Goal: Check status: Check status

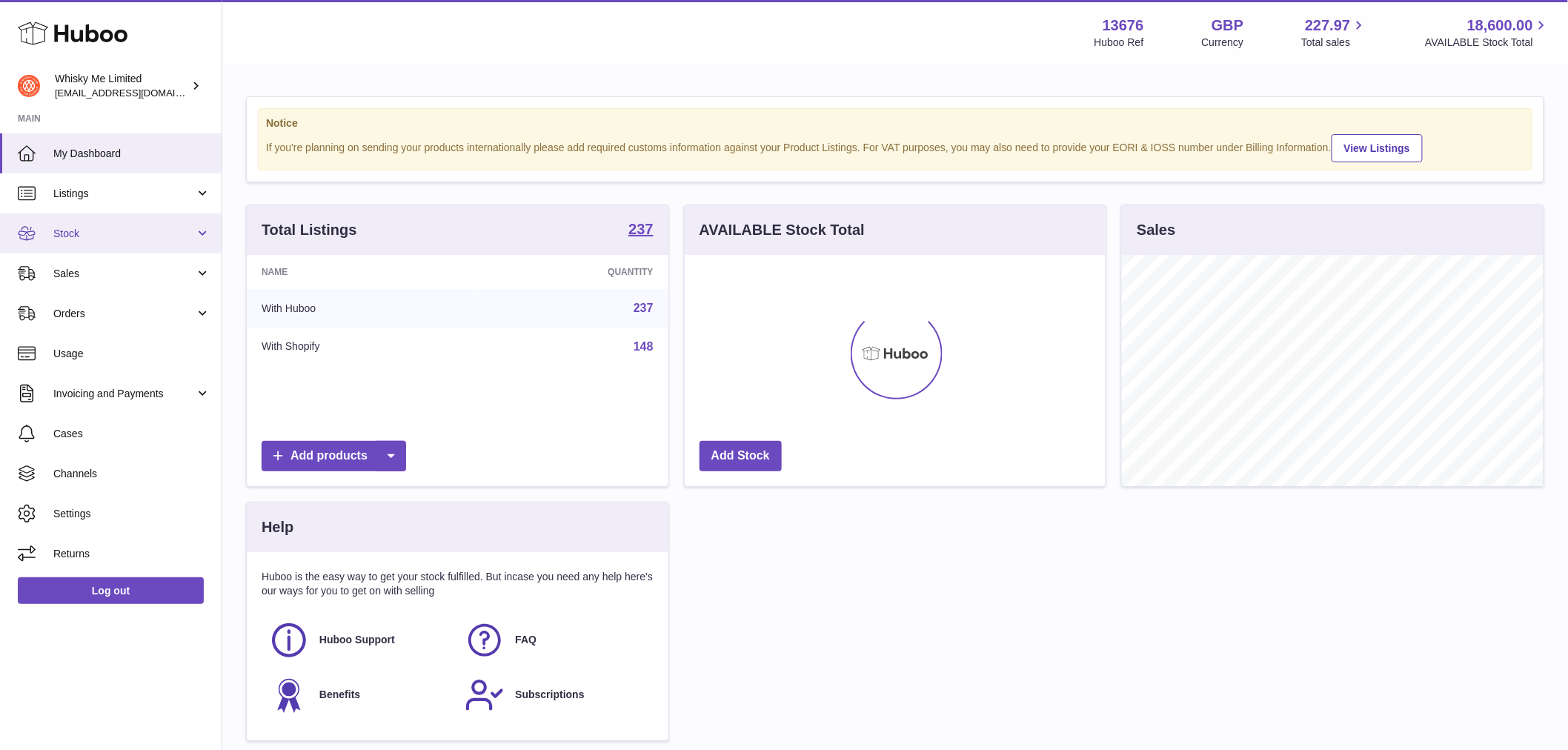
scroll to position [231, 421]
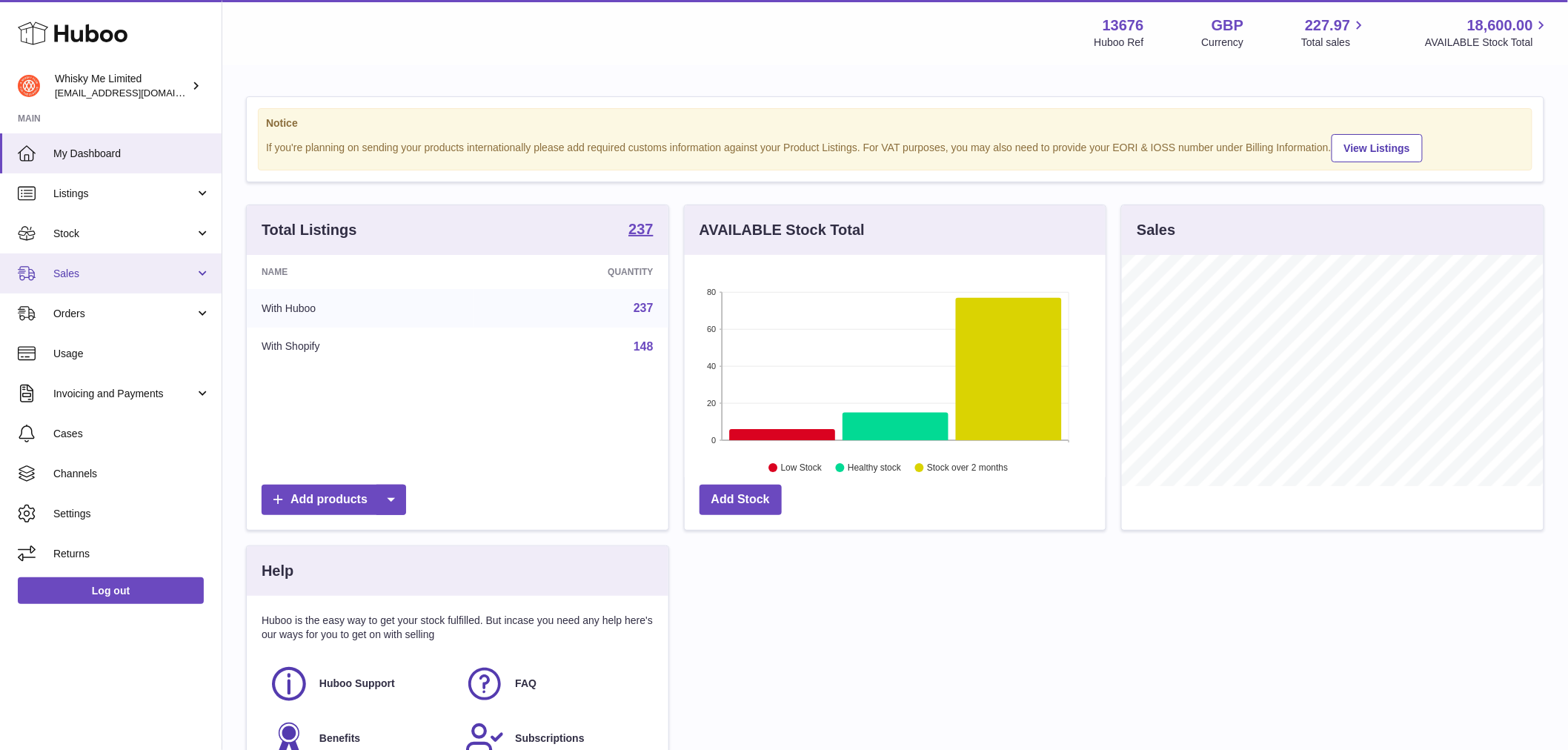
click at [139, 286] on link "Sales" at bounding box center [110, 273] width 221 height 40
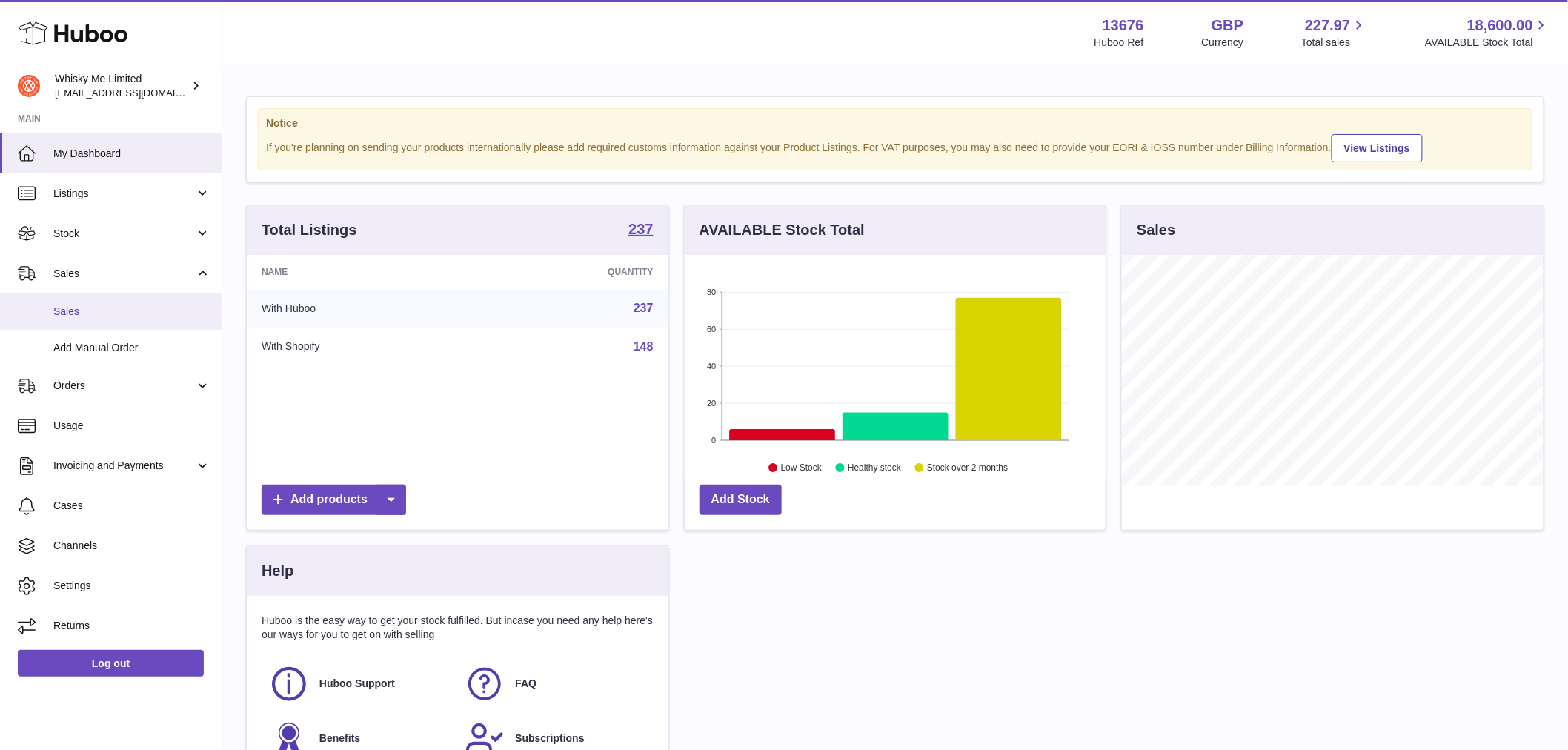
click at [122, 319] on link "Sales" at bounding box center [110, 311] width 221 height 36
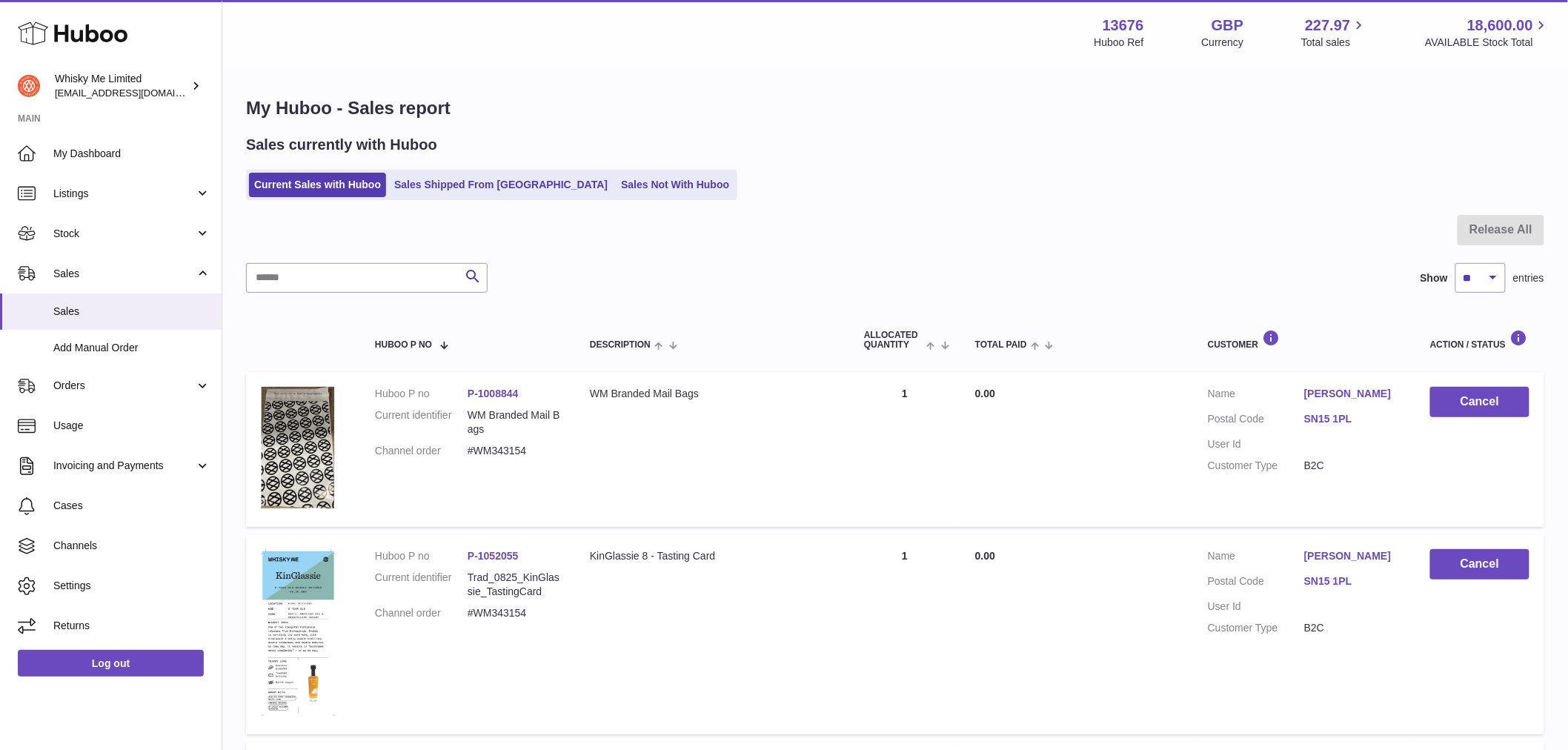
click at [439, 200] on ul "Current Sales with Huboo Sales Shipped From [GEOGRAPHIC_DATA] Sales Not With Hu…" at bounding box center [492, 185] width 492 height 31
click at [448, 191] on link "Sales Shipped From [GEOGRAPHIC_DATA]" at bounding box center [501, 185] width 224 height 25
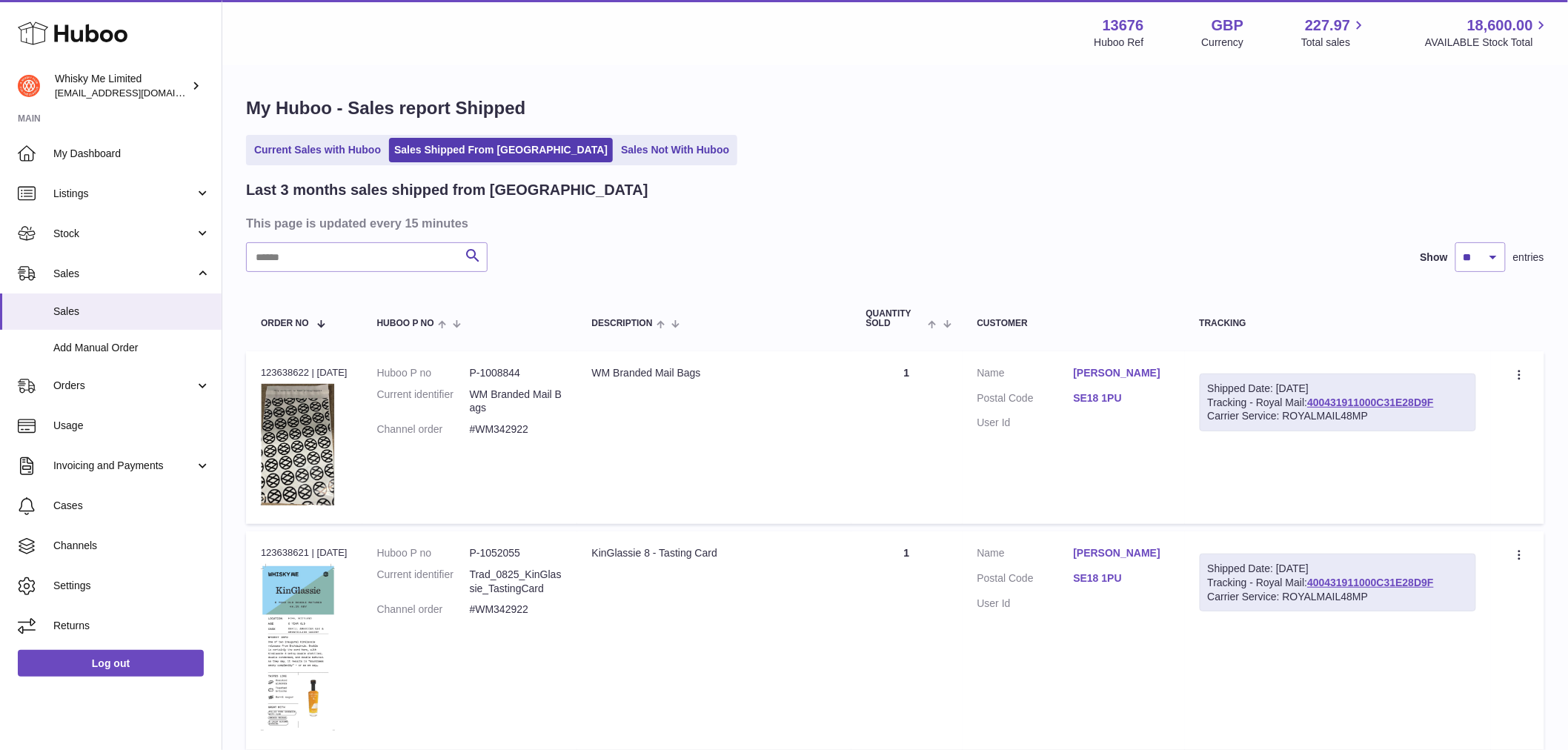
click at [501, 367] on dd "P-1008844" at bounding box center [516, 373] width 93 height 14
